Goal: Find specific page/section

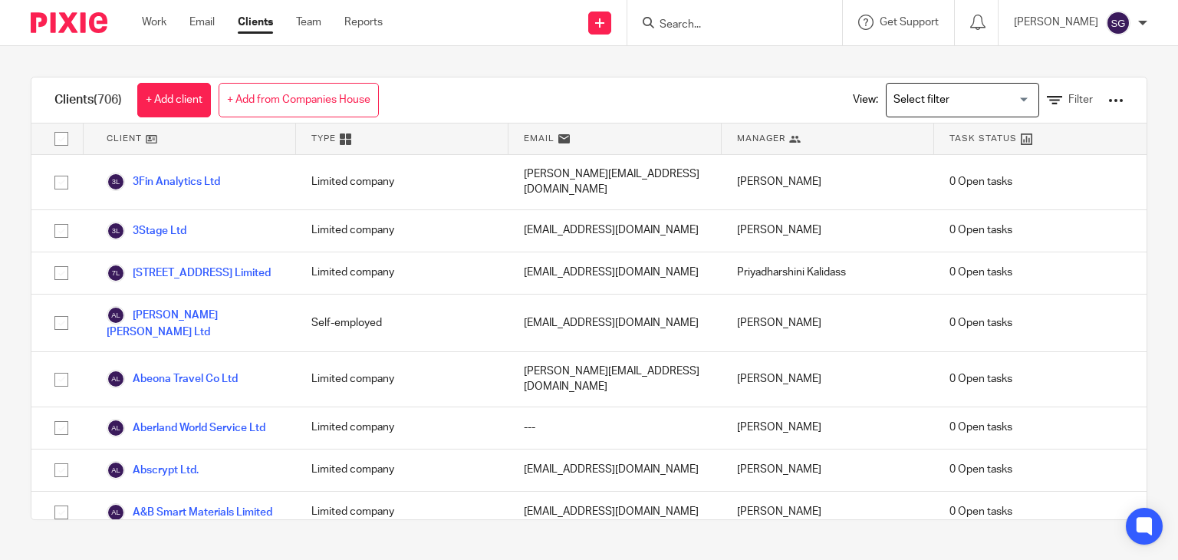
click at [678, 25] on input "Search" at bounding box center [727, 25] width 138 height 14
type input "m"
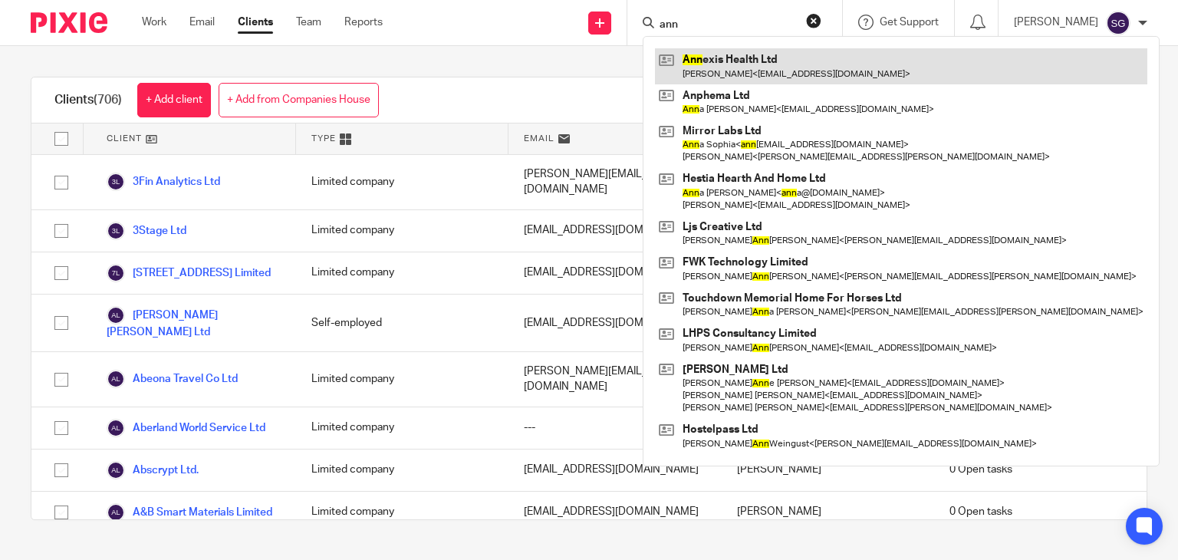
type input "ann"
click at [717, 69] on link at bounding box center [901, 65] width 493 height 35
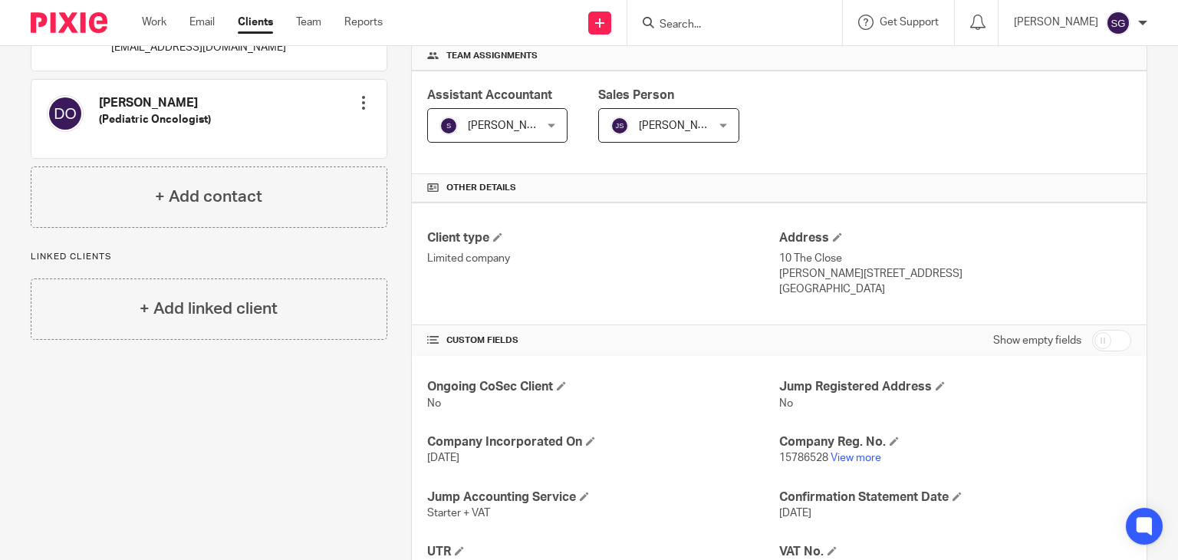
scroll to position [468, 0]
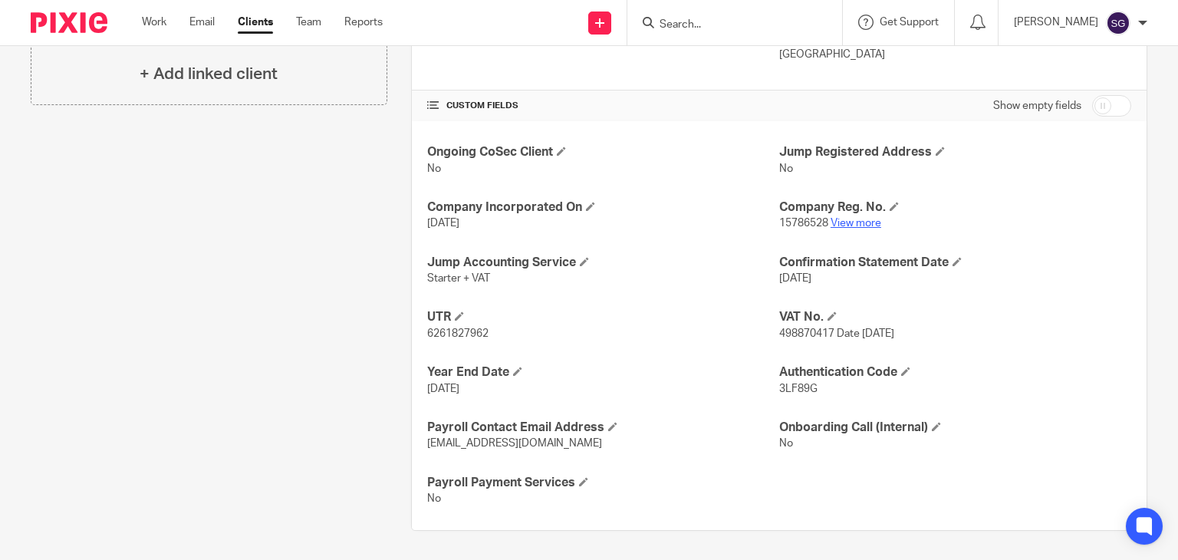
click at [831, 221] on link "View more" at bounding box center [856, 223] width 51 height 11
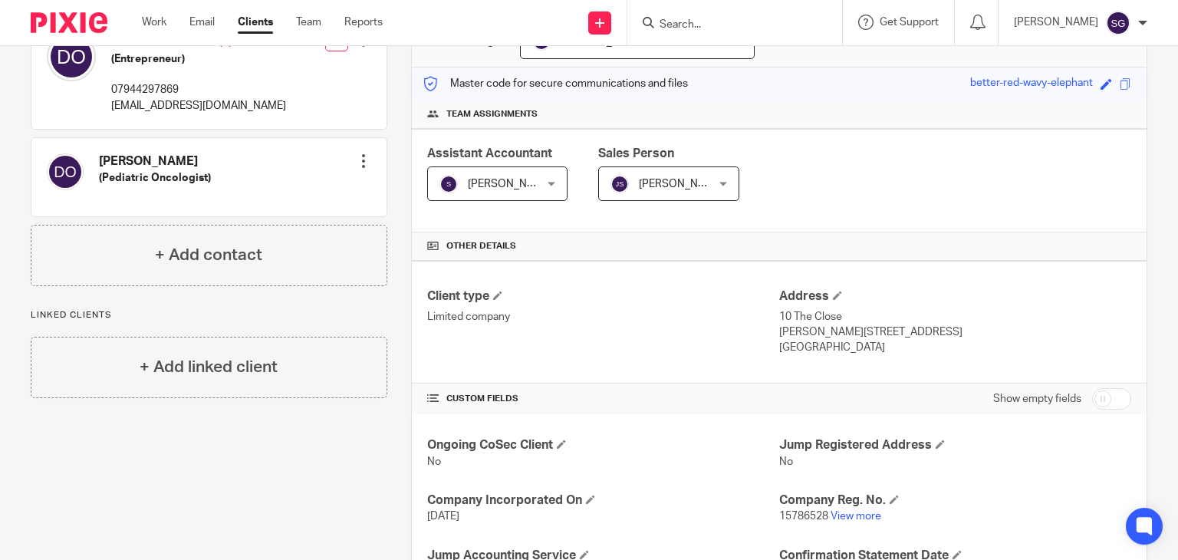
scroll to position [0, 0]
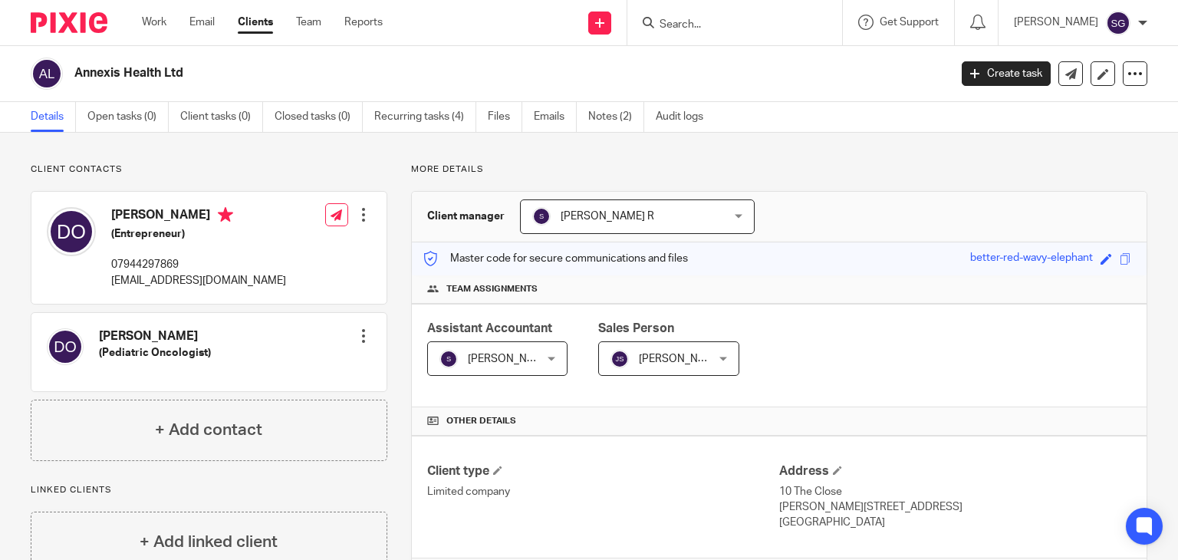
click at [703, 31] on input "Search" at bounding box center [727, 25] width 138 height 14
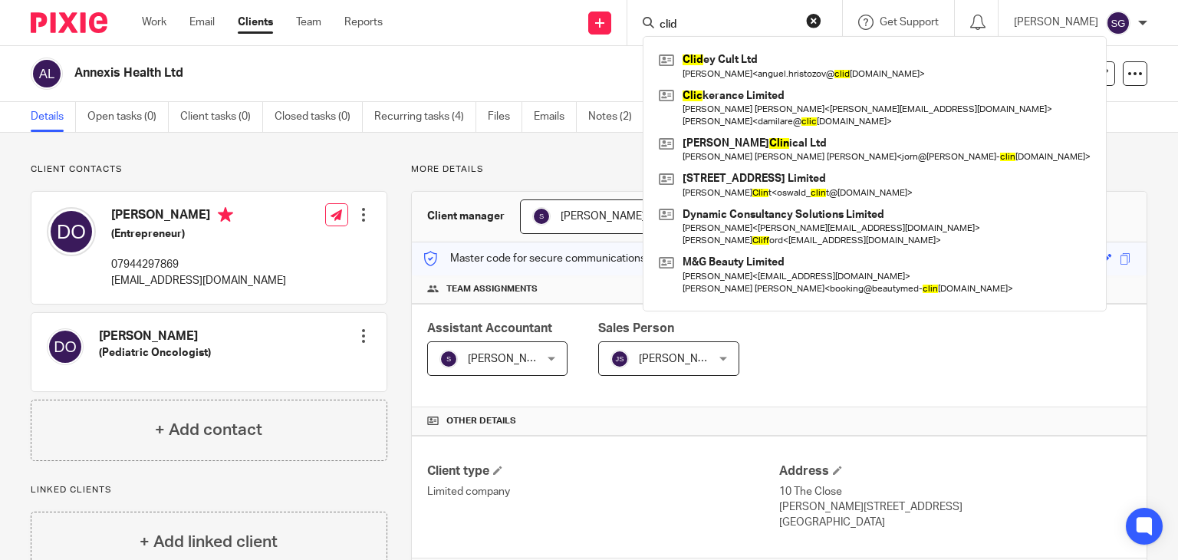
type input "clid"
click at [690, 26] on input "clid" at bounding box center [727, 25] width 138 height 14
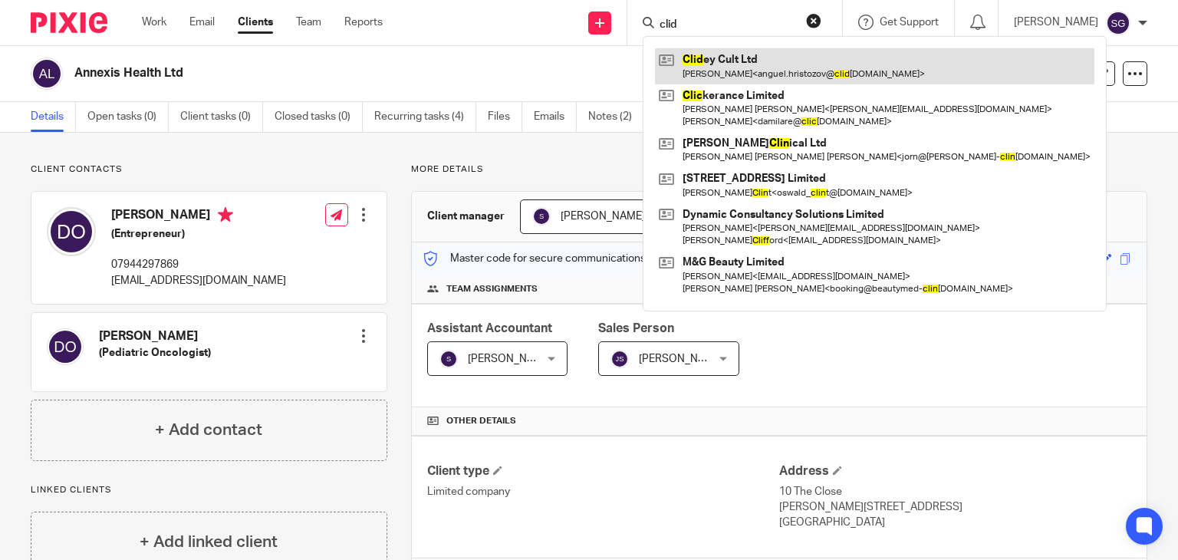
click at [714, 69] on link at bounding box center [875, 65] width 440 height 35
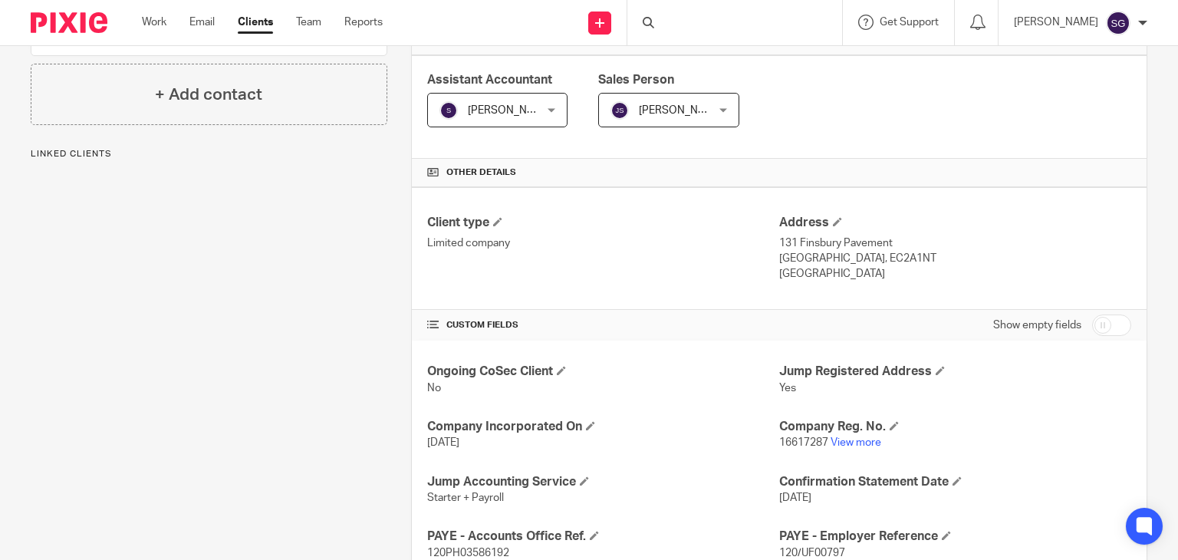
scroll to position [292, 0]
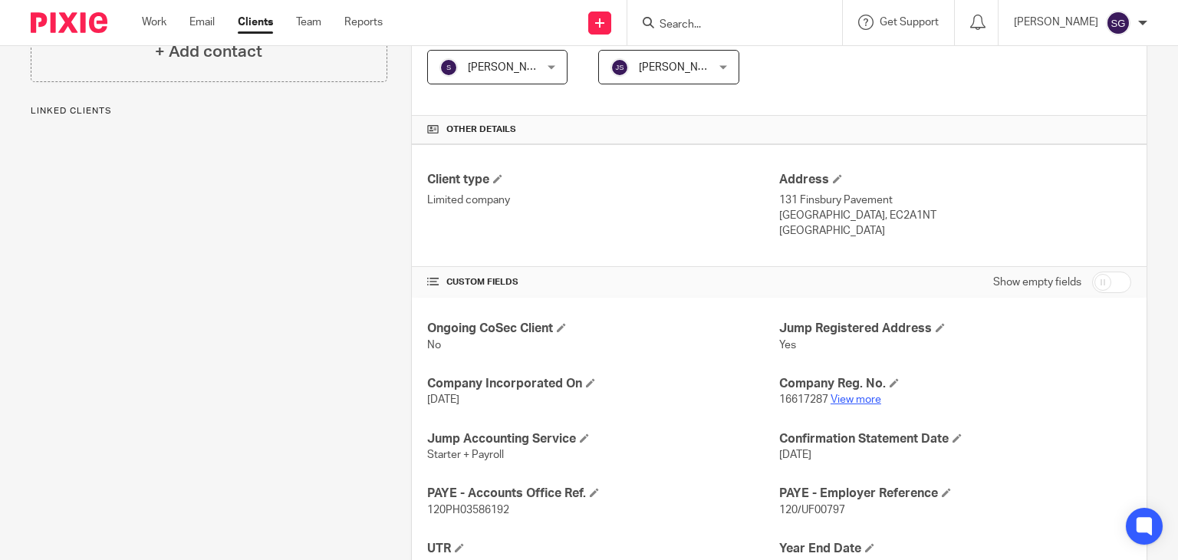
click at [837, 394] on link "View more" at bounding box center [856, 399] width 51 height 11
